Goal: Task Accomplishment & Management: Manage account settings

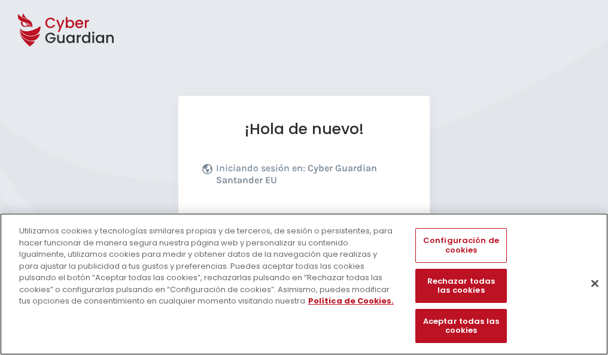
scroll to position [147, 0]
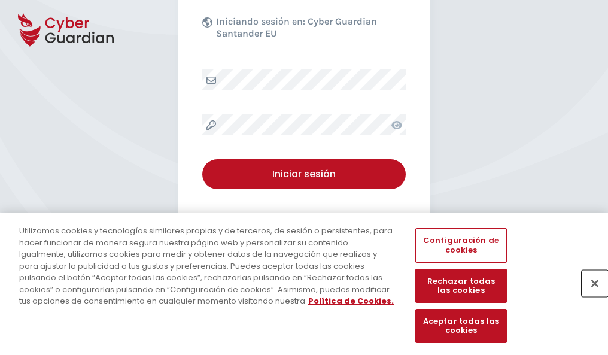
click at [589, 295] on button "Cerrar" at bounding box center [594, 283] width 26 height 26
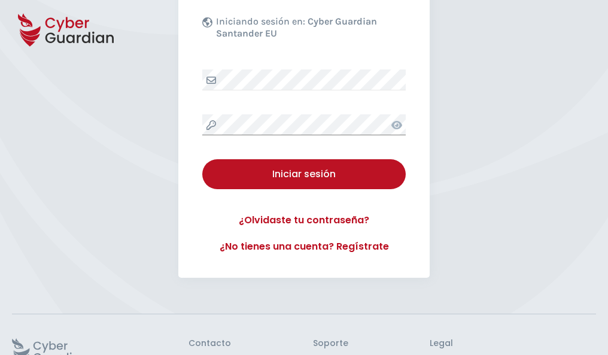
scroll to position [233, 0]
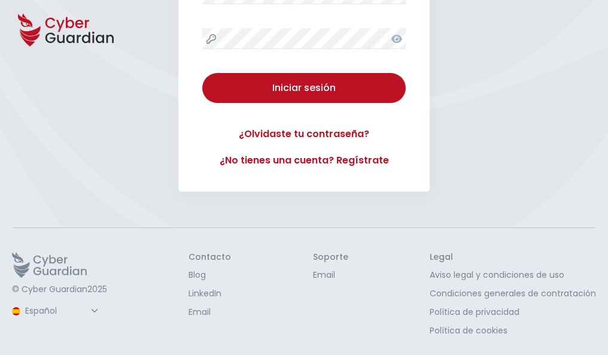
click at [202, 73] on button "Iniciar sesión" at bounding box center [303, 88] width 203 height 30
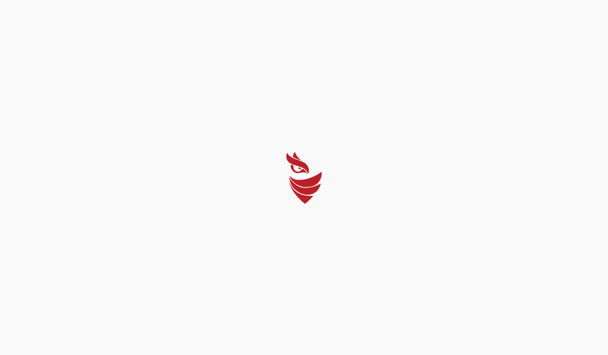
scroll to position [0, 0]
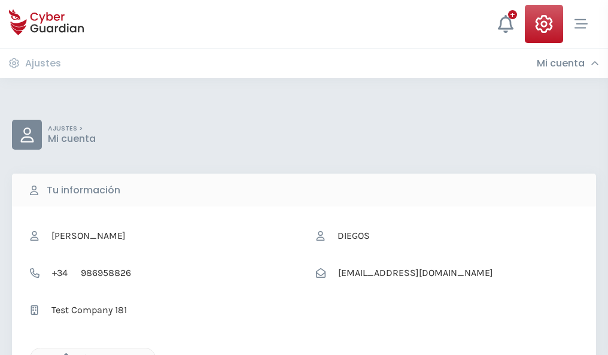
click at [63, 354] on icon "button" at bounding box center [63, 358] width 10 height 10
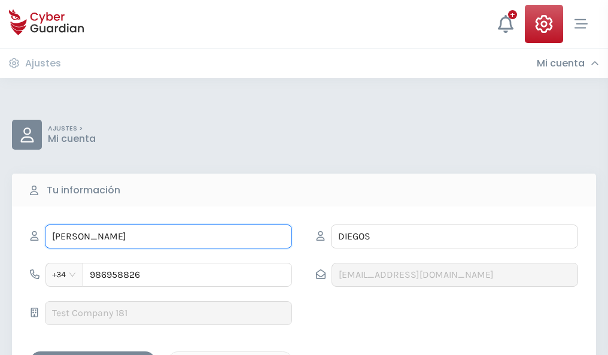
click at [168, 236] on input "JOSÉ MANUELS" at bounding box center [168, 236] width 247 height 24
type input "J"
type input "Ezequiel"
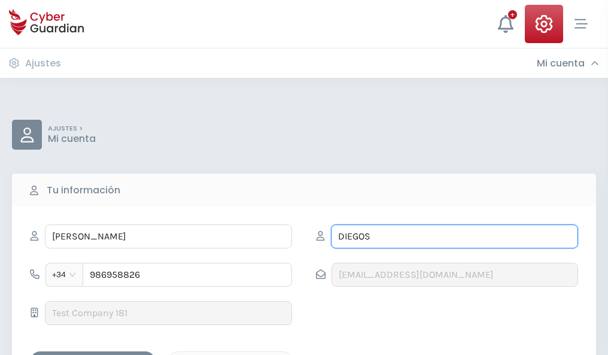
click at [454, 236] on input "DIEGOS" at bounding box center [454, 236] width 247 height 24
type input "D"
type input "Mateu"
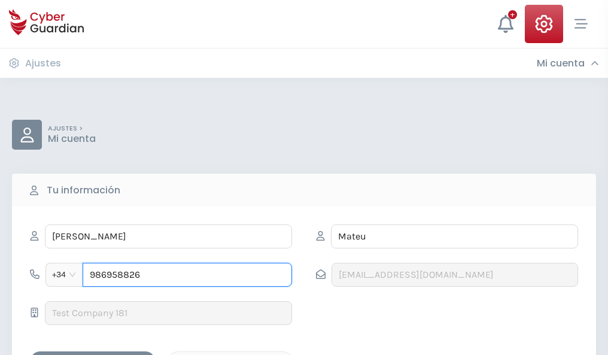
click at [187, 275] on input "986958826" at bounding box center [187, 275] width 209 height 24
type input "9"
type input "863128172"
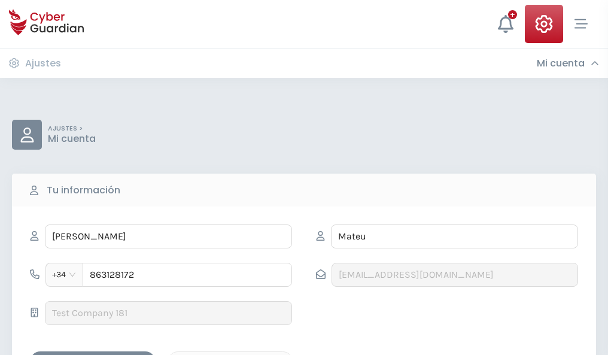
click at [93, 354] on div "Guardar cambios" at bounding box center [93, 361] width 108 height 15
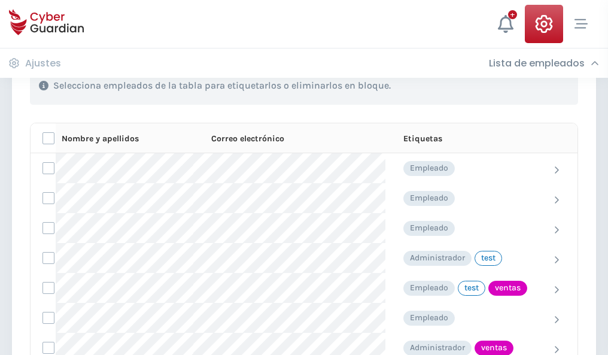
scroll to position [542, 0]
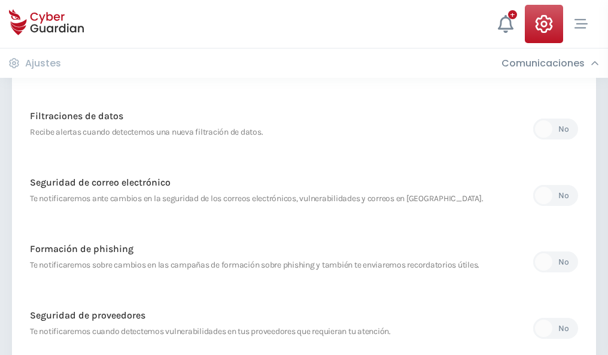
scroll to position [630, 0]
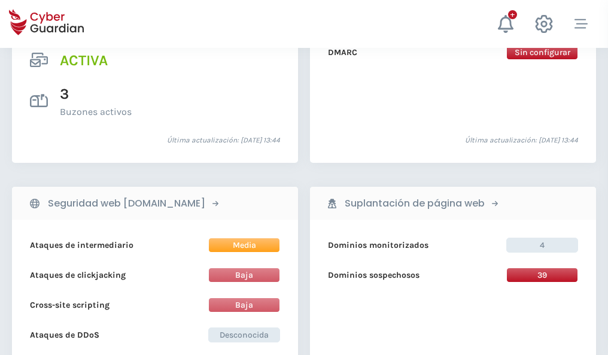
scroll to position [1215, 0]
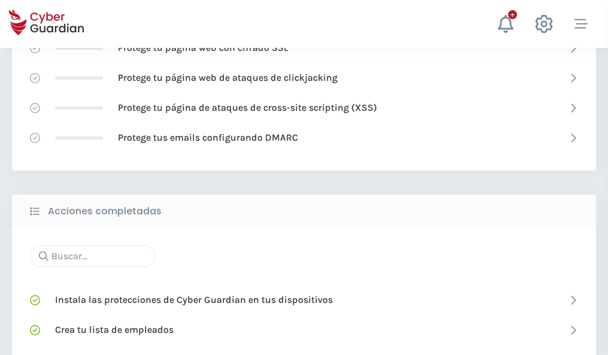
scroll to position [797, 0]
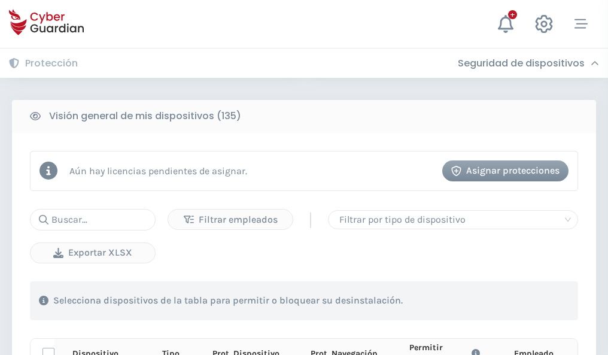
scroll to position [1057, 0]
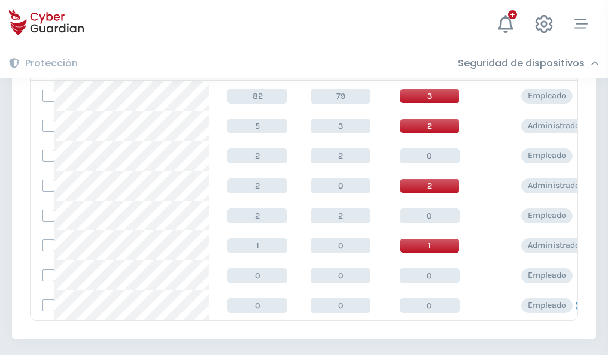
scroll to position [555, 0]
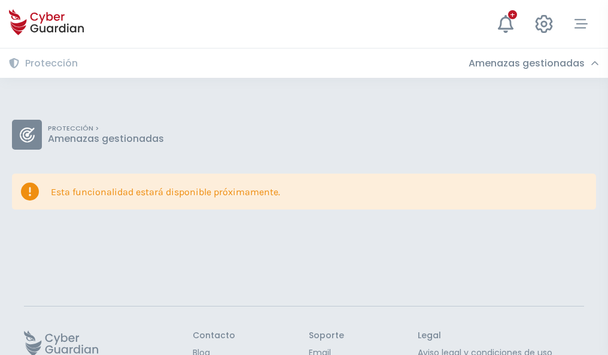
scroll to position [78, 0]
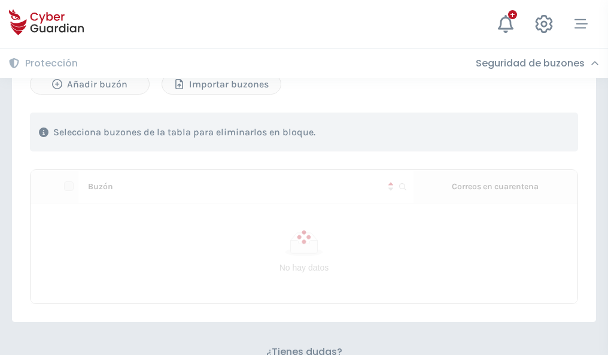
scroll to position [554, 0]
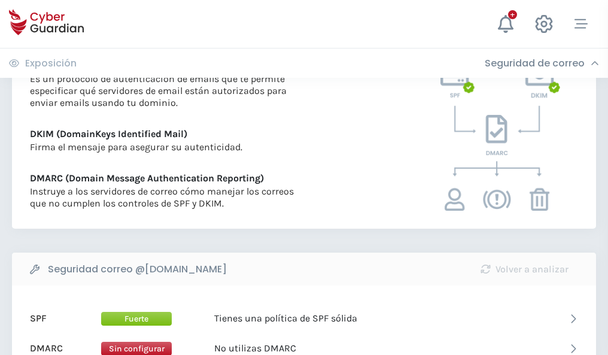
scroll to position [645, 0]
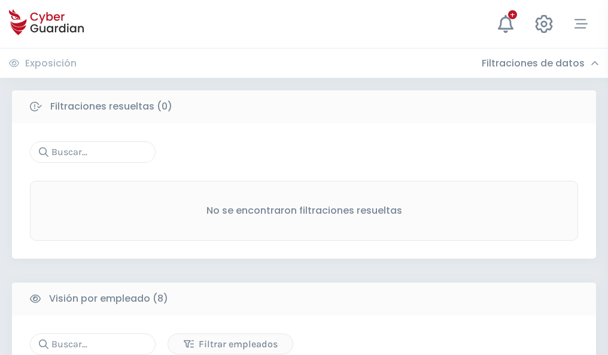
scroll to position [1019, 0]
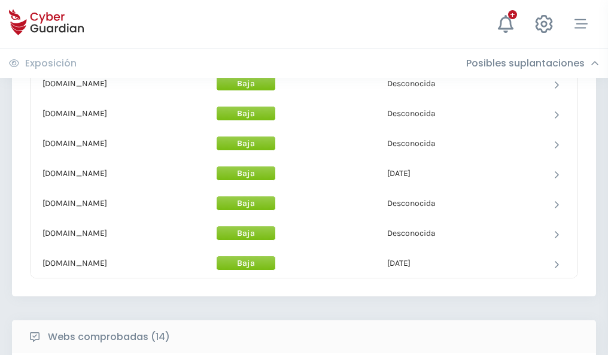
scroll to position [1166, 0]
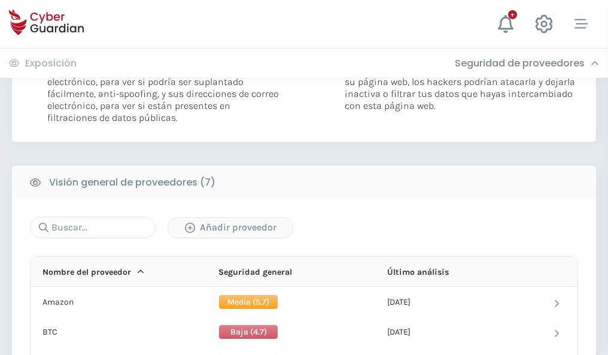
scroll to position [801, 0]
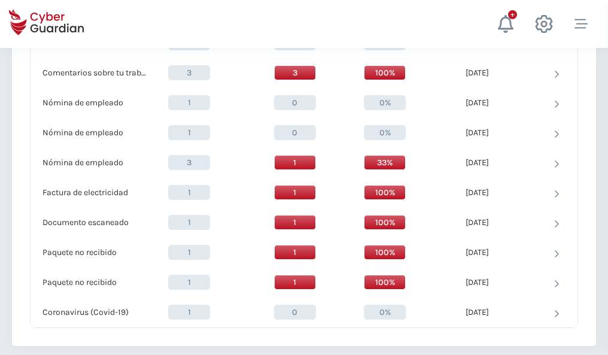
scroll to position [1240, 0]
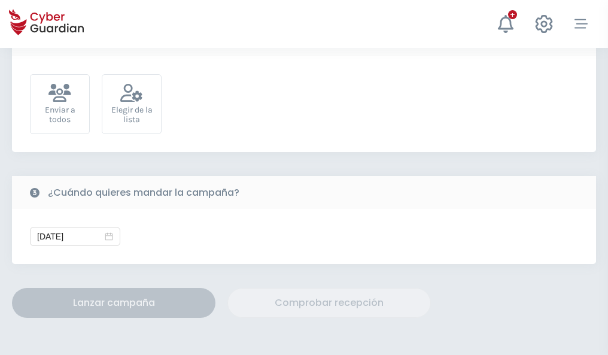
scroll to position [438, 0]
